Goal: Find specific page/section: Find specific page/section

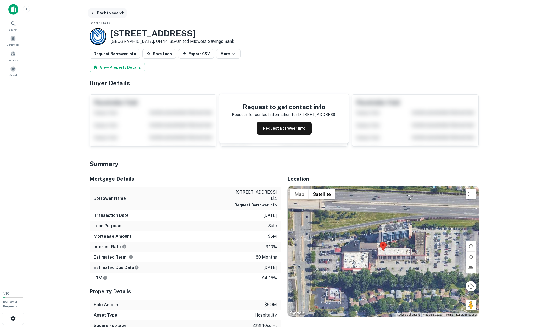
click at [99, 15] on button "Back to search" at bounding box center [107, 12] width 38 height 9
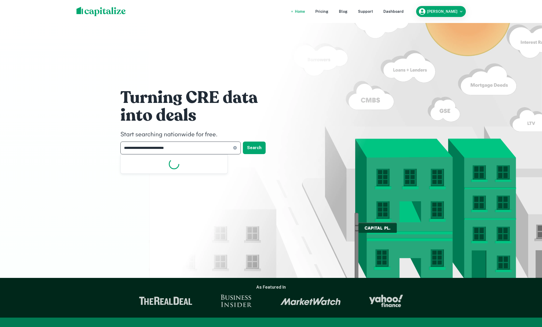
click at [139, 146] on input "**********" at bounding box center [176, 148] width 112 height 13
type input "**********"
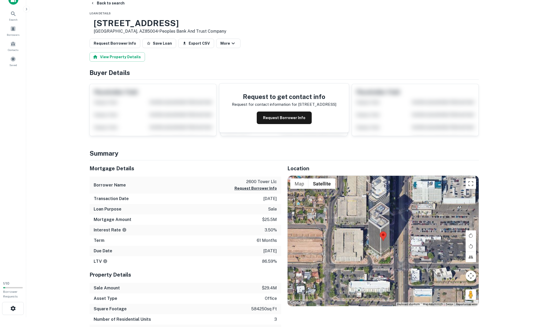
scroll to position [9, 0]
